Goal: Task Accomplishment & Management: Manage account settings

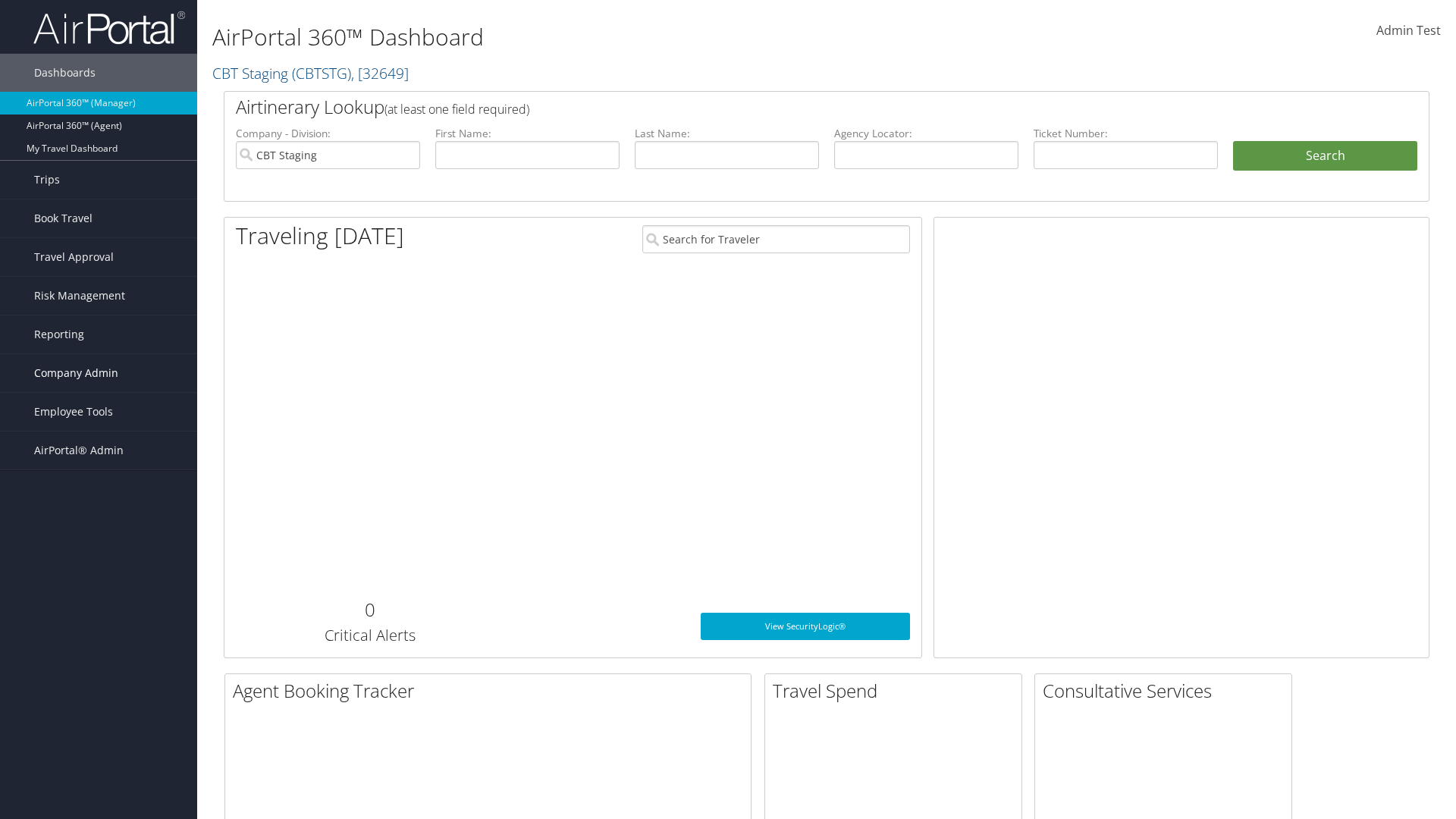
click at [98, 373] on span "Company Admin" at bounding box center [76, 373] width 84 height 38
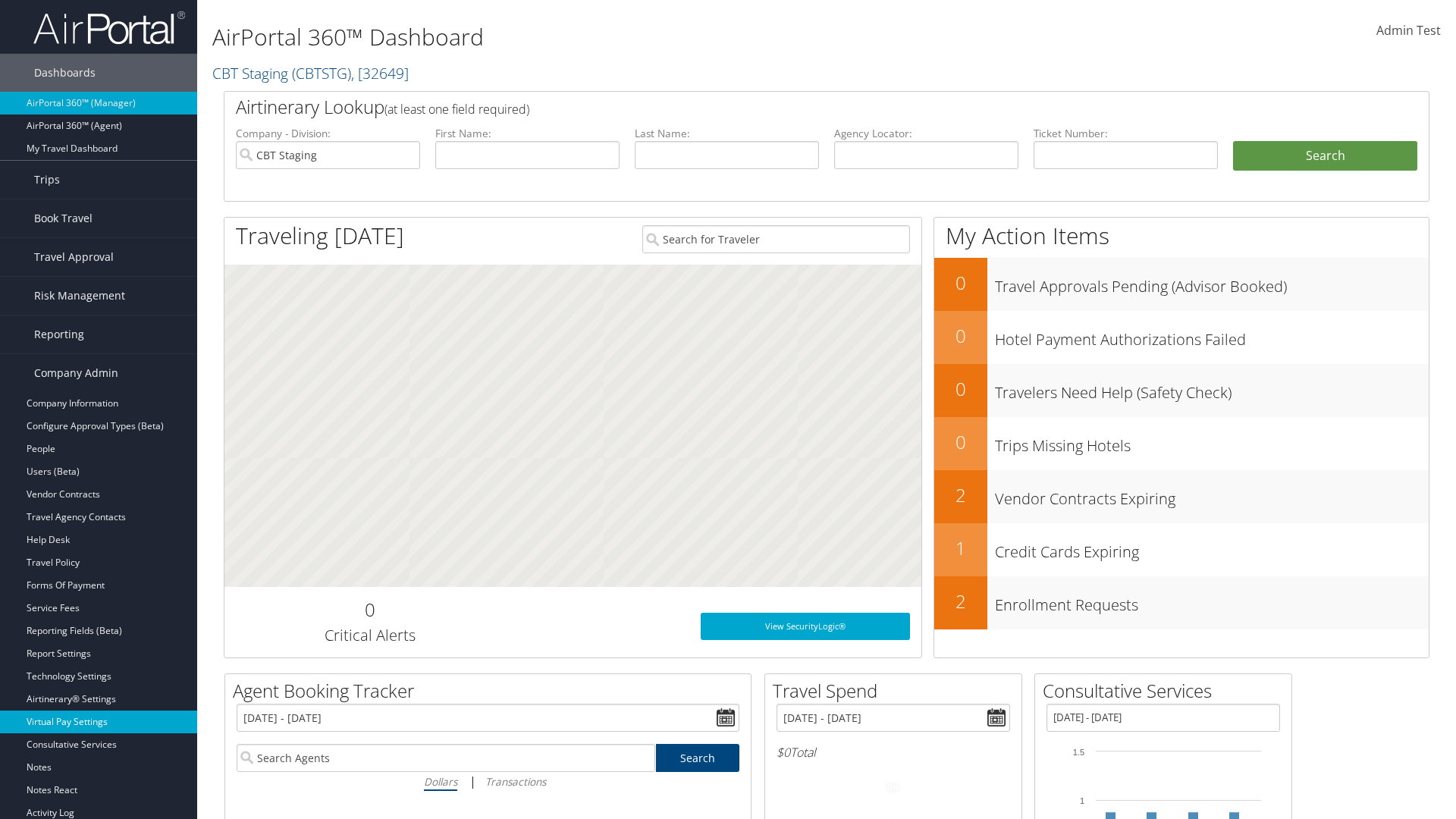
click at [98, 721] on link "Virtual Pay Settings" at bounding box center [98, 721] width 197 height 23
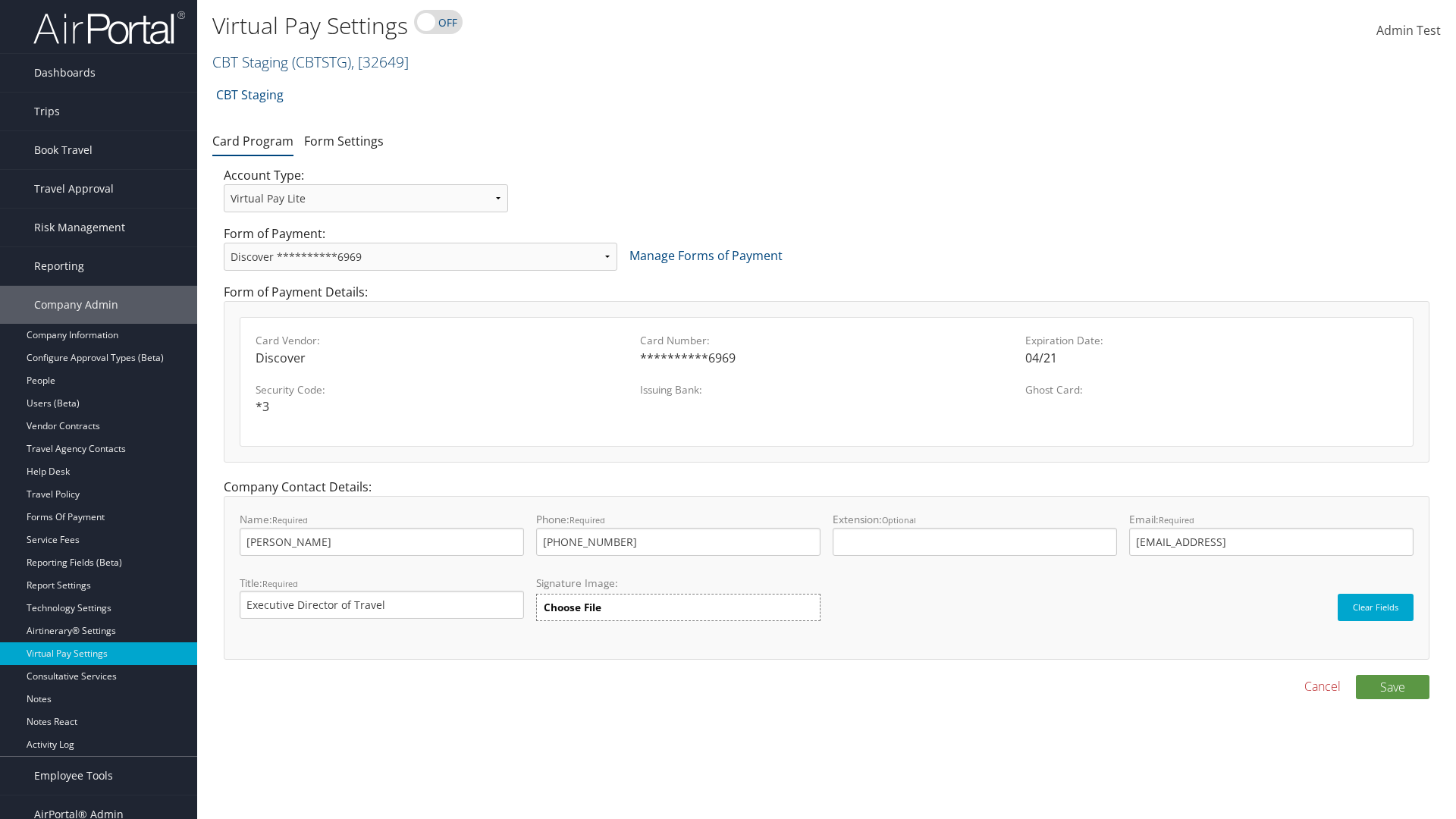
click at [250, 62] on link "CBT Staging ( CBTSTG ) , [ 32649 ]" at bounding box center [310, 62] width 196 height 21
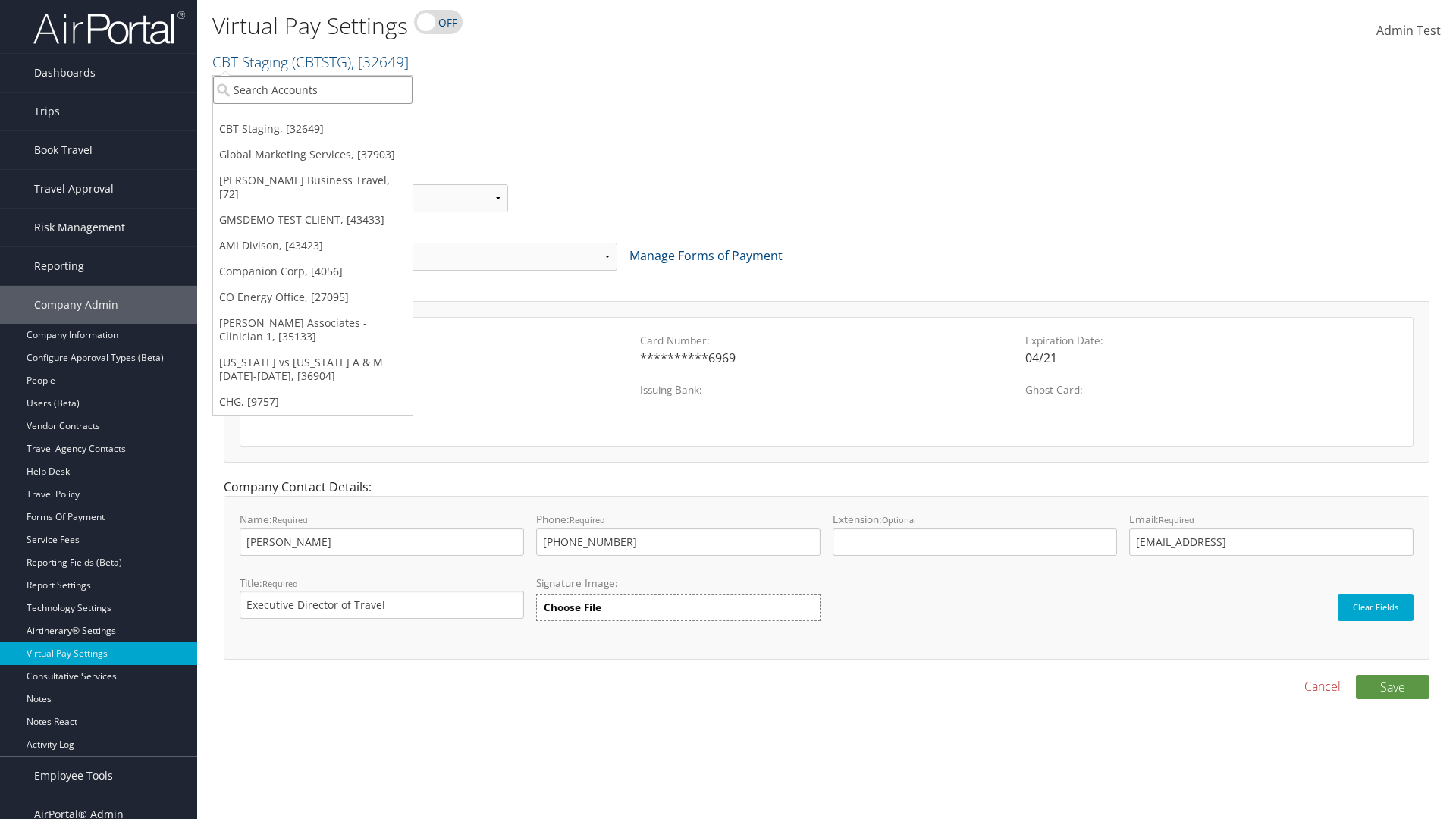
click at [312, 90] on input "search" at bounding box center [312, 90] width 199 height 28
type input "GMSDEMO TEST CLIENT"
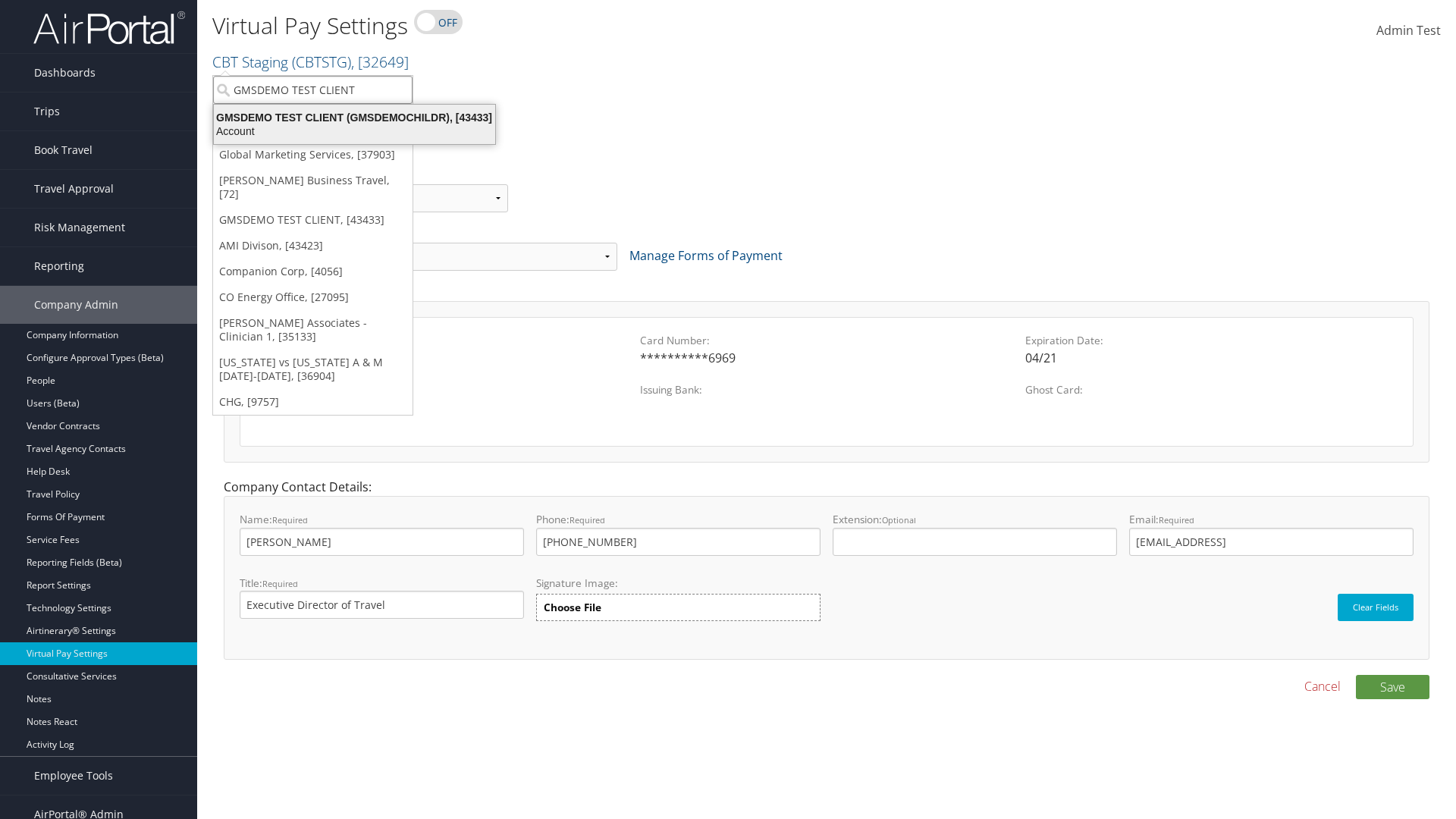
click at [354, 117] on div "GMSDEMO TEST CLIENT (GMSDEMOCHILDR), [43433]" at bounding box center [354, 117] width 300 height 14
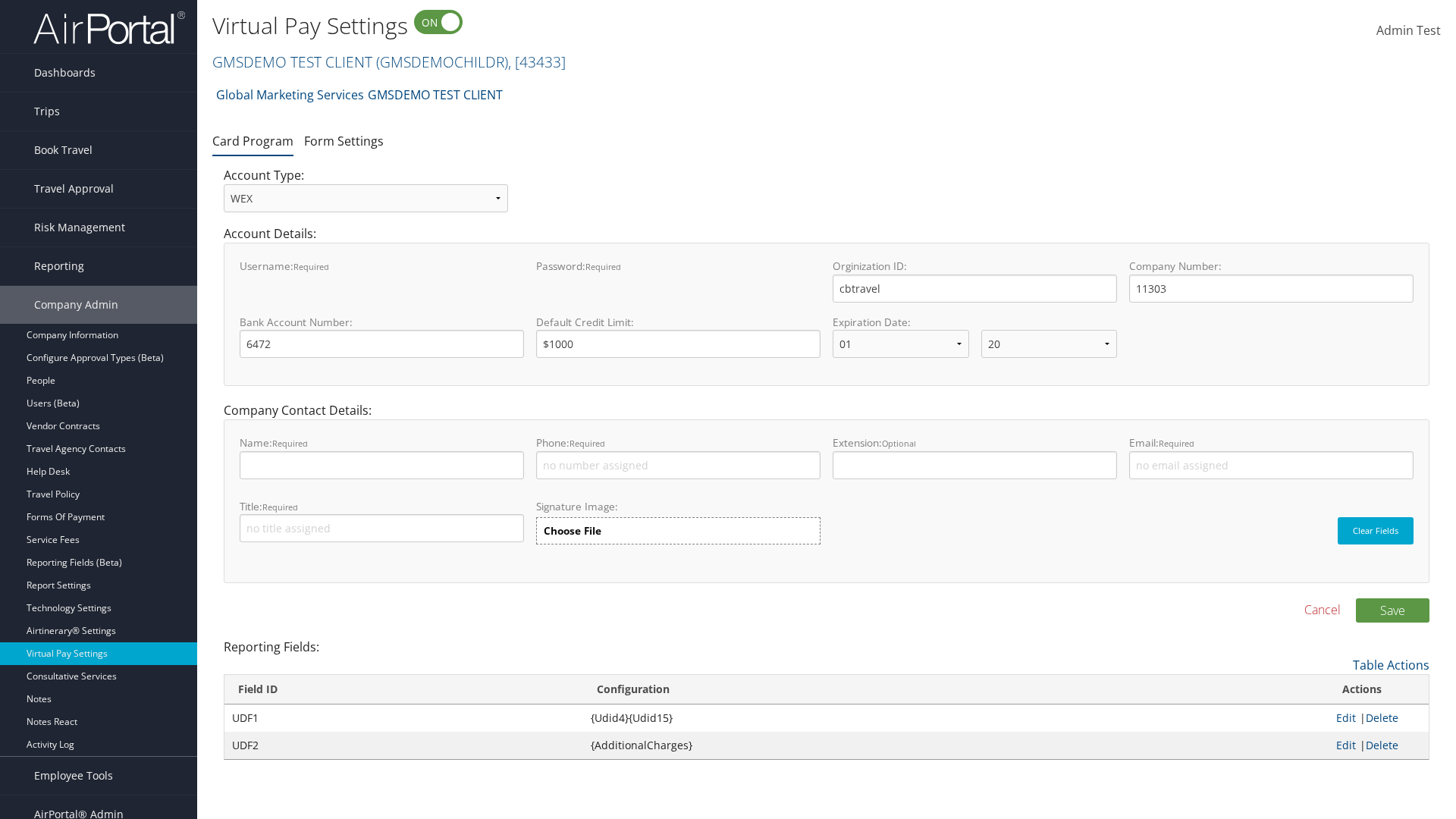
select select "20"
select select "0"
